Goal: Transaction & Acquisition: Purchase product/service

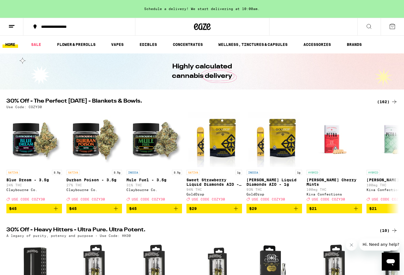
click at [383, 100] on div "(162)" at bounding box center [387, 101] width 21 height 7
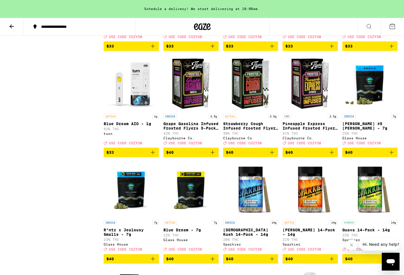
scroll to position [2484, 0]
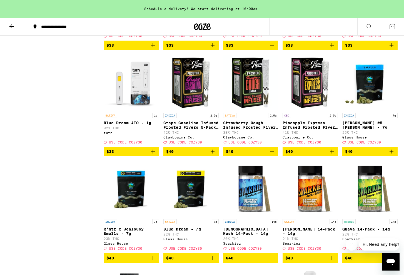
click at [393, 47] on icon "Add to bag" at bounding box center [391, 45] width 4 height 4
click at [154, 155] on icon "Add to bag" at bounding box center [152, 151] width 7 height 7
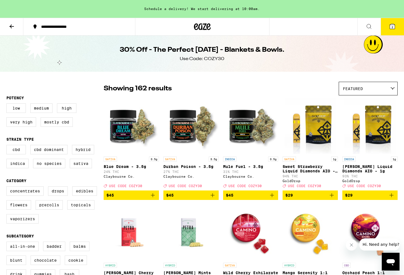
scroll to position [0, 0]
